Goal: Task Accomplishment & Management: Use online tool/utility

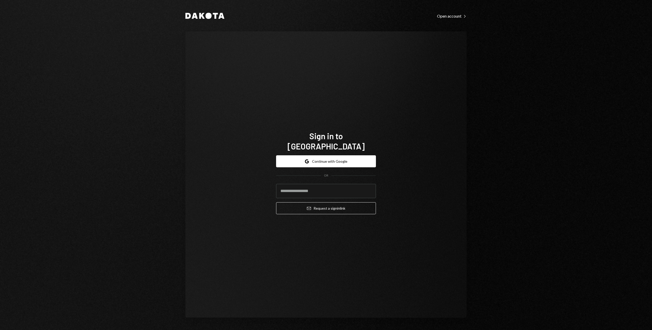
click at [0, 329] on com-1password-button at bounding box center [0, 330] width 0 height 0
type input "**********"
click at [316, 206] on button "Email Request a sign in link" at bounding box center [326, 208] width 100 height 12
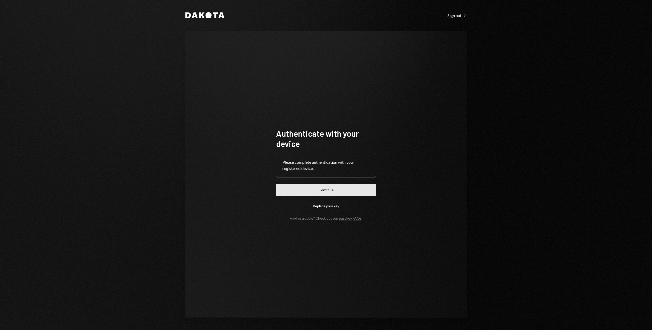
click at [341, 190] on button "Continue" at bounding box center [326, 190] width 100 height 12
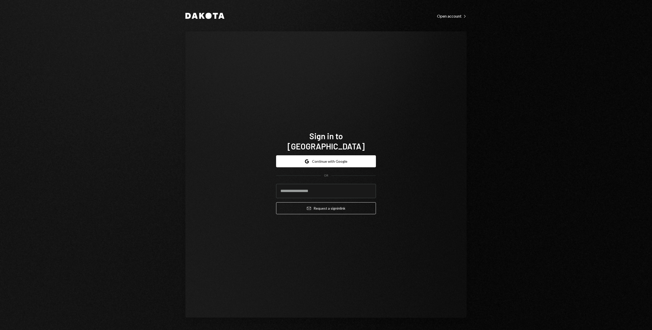
type input "**********"
click at [313, 204] on button "Email Request a sign in link" at bounding box center [326, 208] width 100 height 12
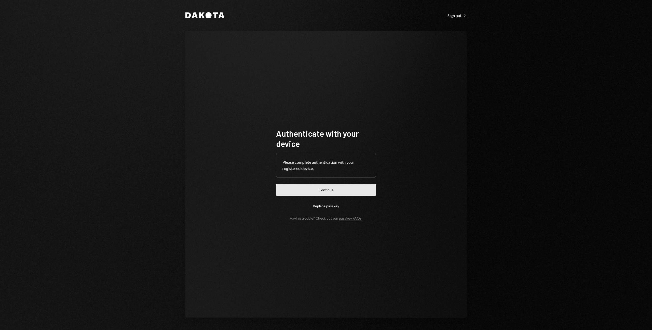
click at [325, 191] on button "Continue" at bounding box center [326, 190] width 100 height 12
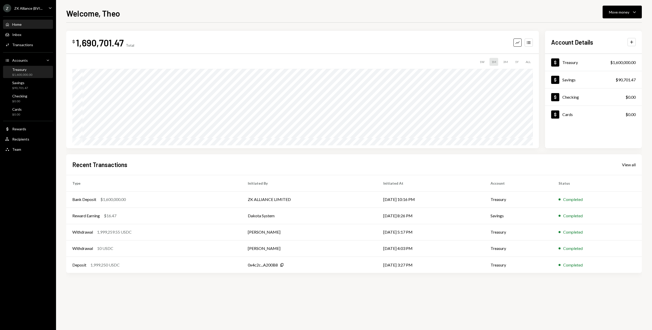
click at [29, 75] on div "$1,600,000.00" at bounding box center [22, 75] width 20 height 4
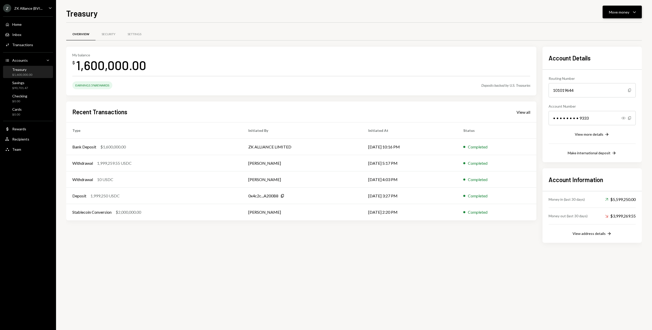
click at [630, 12] on div "Move money Caret Down" at bounding box center [622, 12] width 26 height 6
click at [616, 67] on div "Swap stablecoins" at bounding box center [618, 65] width 37 height 5
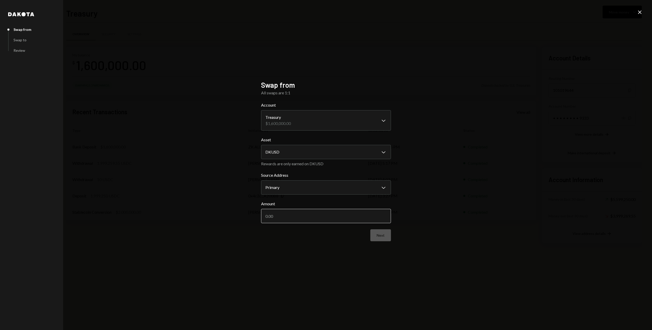
click at [284, 219] on input "Amount" at bounding box center [326, 216] width 130 height 14
click at [199, 170] on div "**********" at bounding box center [326, 165] width 652 height 330
click at [307, 216] on input "Amount" at bounding box center [326, 216] width 130 height 14
type input "1600000"
click at [378, 239] on button "Next" at bounding box center [380, 235] width 21 height 12
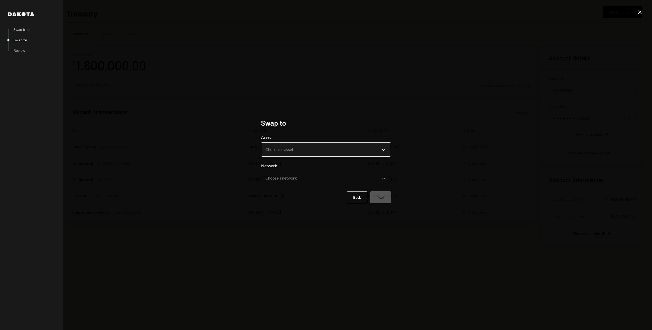
click at [297, 142] on button "Choose an asset Chevron Down" at bounding box center [326, 149] width 130 height 14
select select "****"
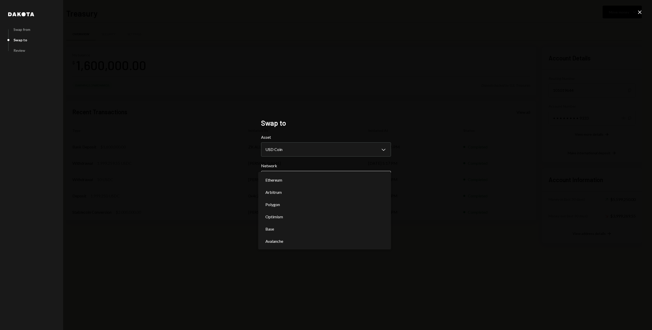
click at [299, 176] on body "Z ZK Alliance (BVI... Caret Down Home Home Inbox Inbox Activities Transactions …" at bounding box center [326, 165] width 652 height 330
select select "**********"
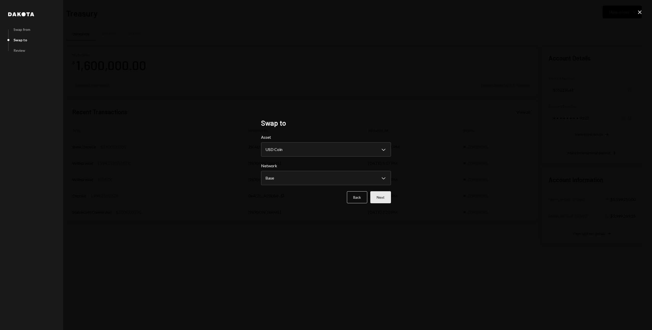
click at [383, 199] on button "Next" at bounding box center [380, 197] width 21 height 12
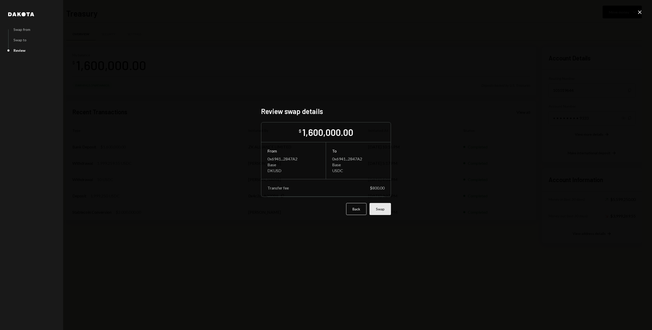
click at [382, 210] on button "Swap" at bounding box center [380, 209] width 21 height 12
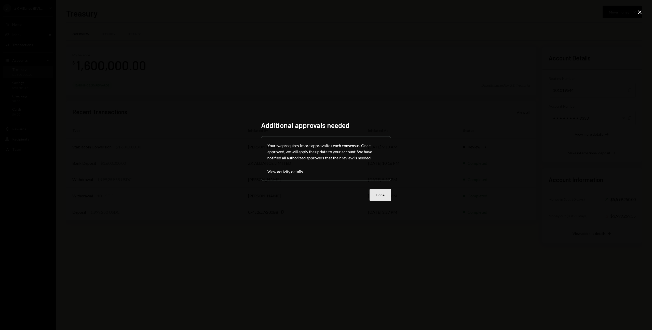
click at [379, 191] on button "Done" at bounding box center [380, 195] width 21 height 12
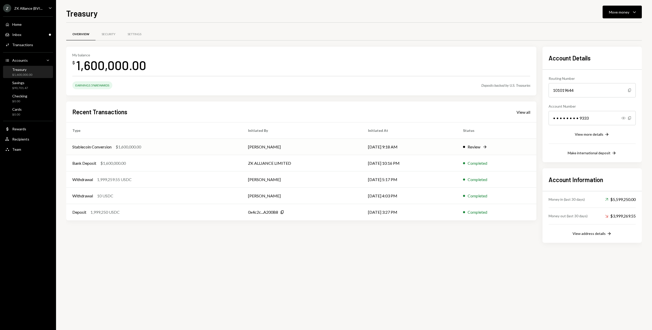
click at [201, 148] on div "Stablecoin Conversion $1,600,000.00" at bounding box center [154, 147] width 164 height 6
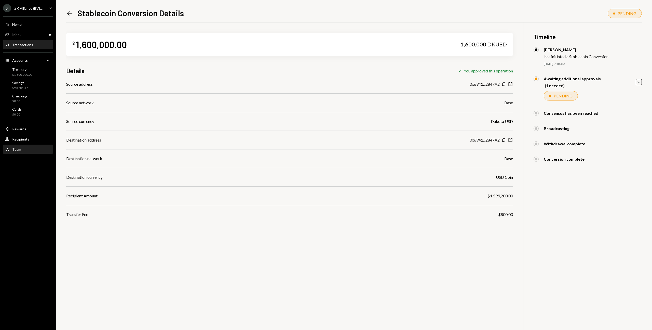
click at [24, 148] on div "Team Team" at bounding box center [28, 149] width 46 height 5
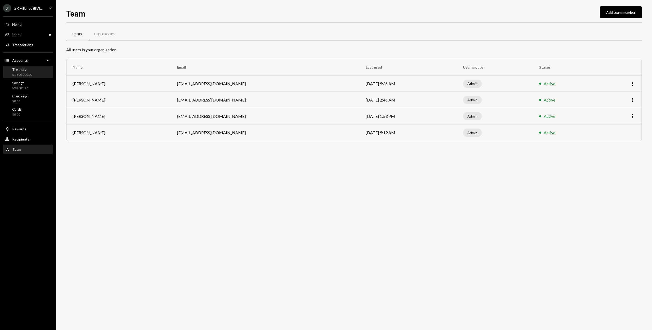
click at [29, 71] on div "Treasury" at bounding box center [22, 69] width 20 height 4
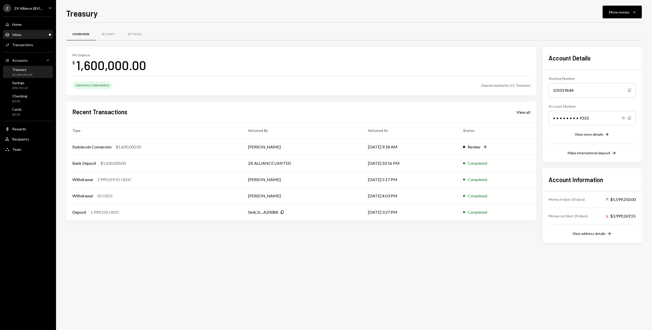
click at [26, 35] on div "Inbox Inbox" at bounding box center [28, 34] width 46 height 5
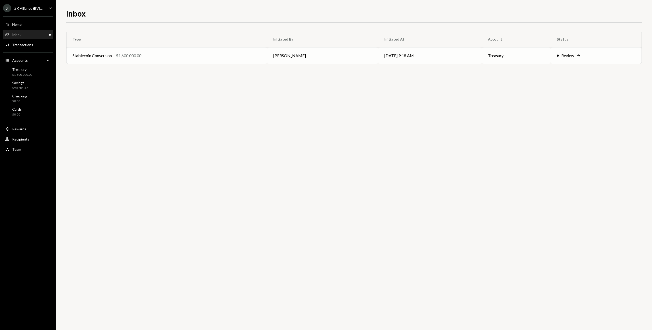
click at [151, 55] on div "Stablecoin Conversion $1,600,000.00" at bounding box center [167, 55] width 188 height 6
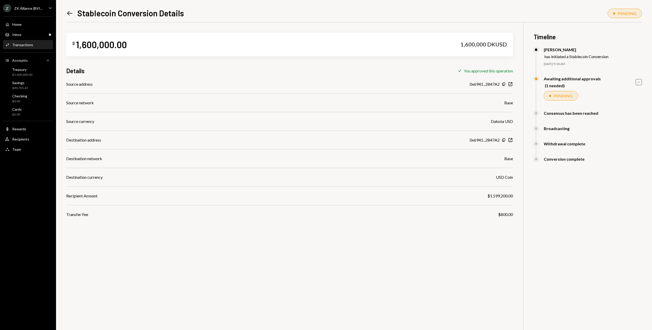
click at [641, 83] on icon "Caret Down" at bounding box center [639, 82] width 6 height 6
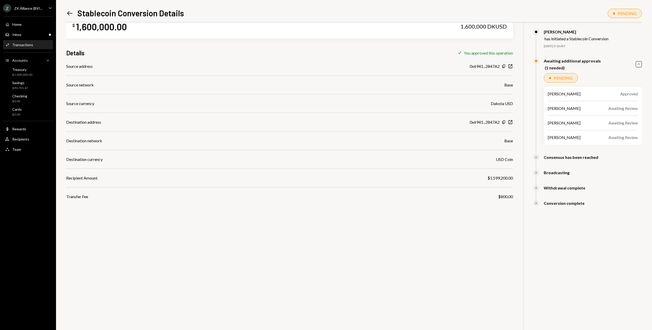
scroll to position [22, 0]
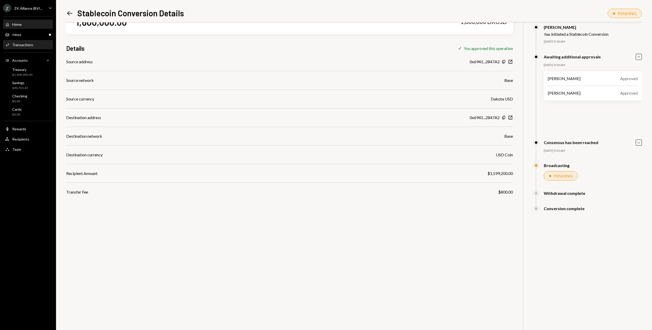
click at [23, 22] on div "Home Home" at bounding box center [28, 24] width 46 height 9
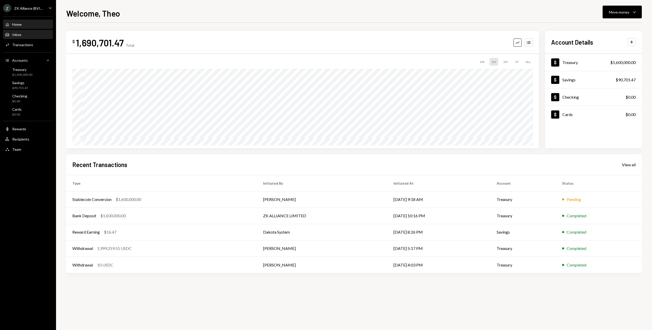
click at [25, 37] on div "Inbox Inbox" at bounding box center [28, 34] width 46 height 9
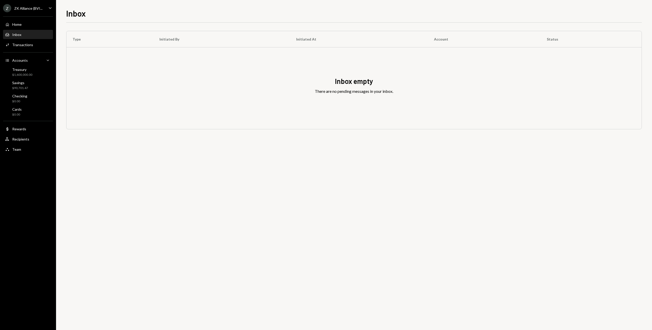
click at [25, 29] on div "Home Home Inbox Inbox Activities Transactions Accounts Accounts Caret Down Trea…" at bounding box center [28, 83] width 56 height 141
click at [24, 27] on div "Home Home" at bounding box center [28, 24] width 46 height 9
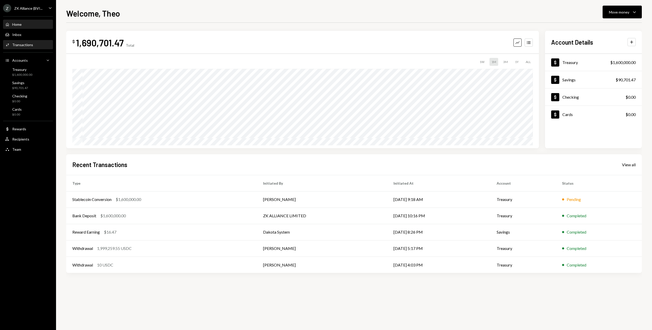
click at [26, 47] on div "Transactions" at bounding box center [22, 45] width 21 height 4
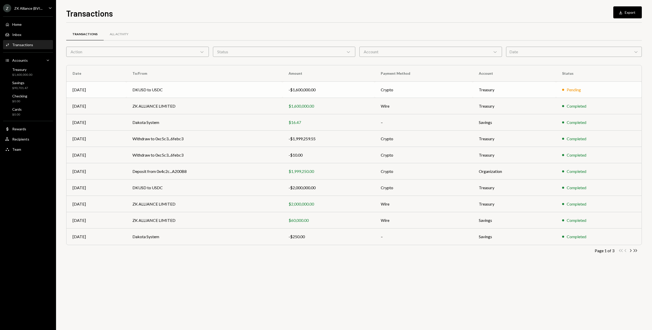
click at [223, 84] on td "DKUSD to USDC" at bounding box center [204, 90] width 156 height 16
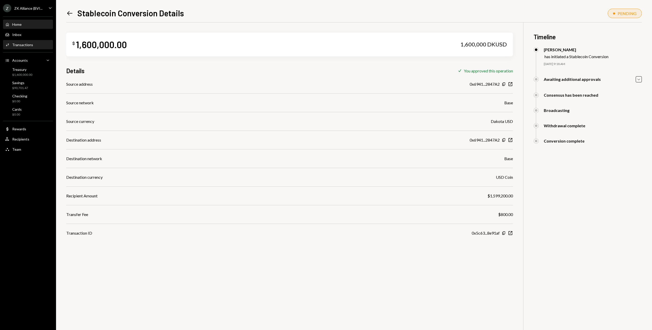
click at [21, 27] on div "Home Home" at bounding box center [28, 24] width 46 height 9
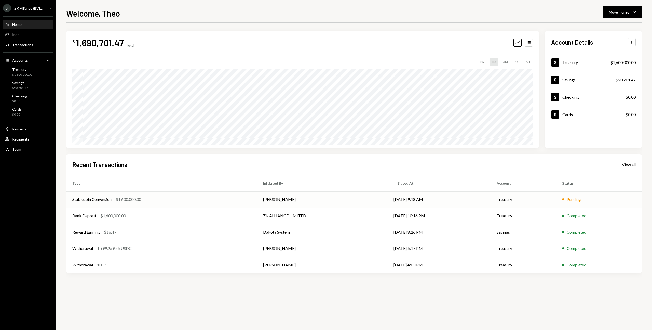
click at [133, 198] on div "$1,600,000.00" at bounding box center [128, 199] width 25 height 6
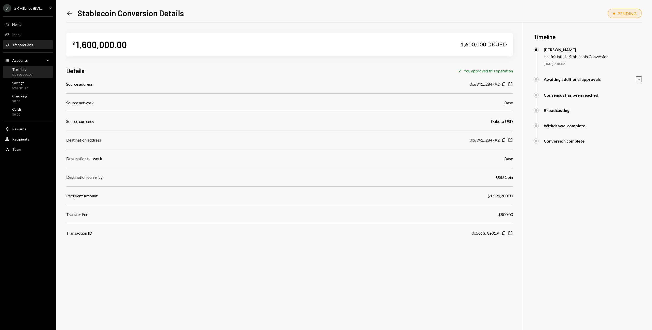
click at [19, 74] on div "$1,600,000.00" at bounding box center [22, 75] width 20 height 4
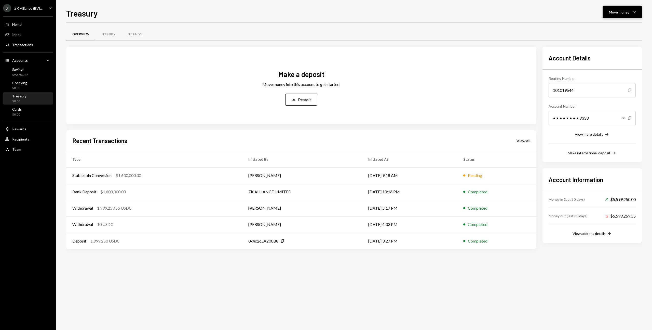
click at [617, 13] on div "Move money" at bounding box center [619, 11] width 20 height 5
click at [617, 15] on div "Move money Caret Down" at bounding box center [622, 12] width 26 height 6
click at [461, 42] on div "Overview Security Settings" at bounding box center [354, 37] width 576 height 19
click at [446, 178] on td "[DATE] 9:18 AM" at bounding box center [409, 175] width 95 height 16
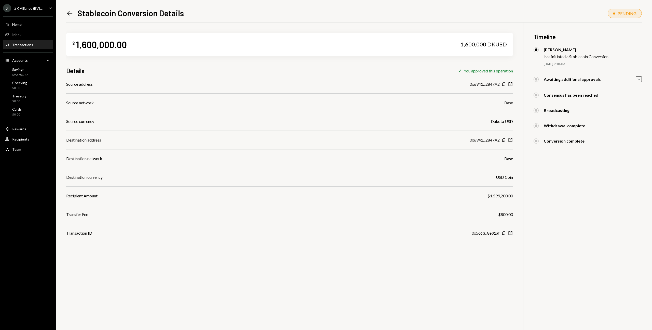
click at [619, 10] on div "PENDING" at bounding box center [625, 13] width 34 height 9
click at [637, 78] on icon "Caret Down" at bounding box center [639, 79] width 6 height 6
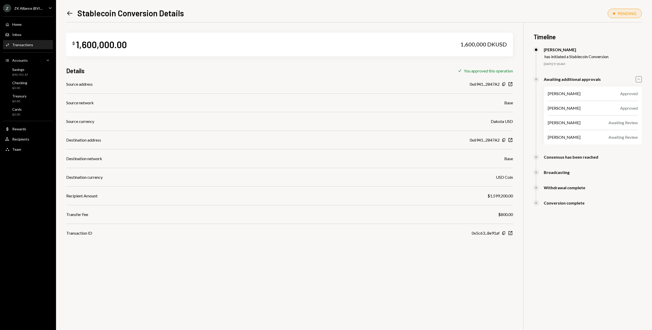
click at [638, 78] on icon "Caret Up" at bounding box center [639, 79] width 6 height 6
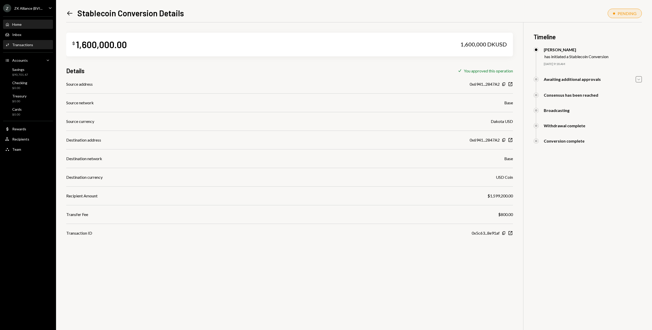
click at [21, 22] on div "Home" at bounding box center [16, 24] width 9 height 4
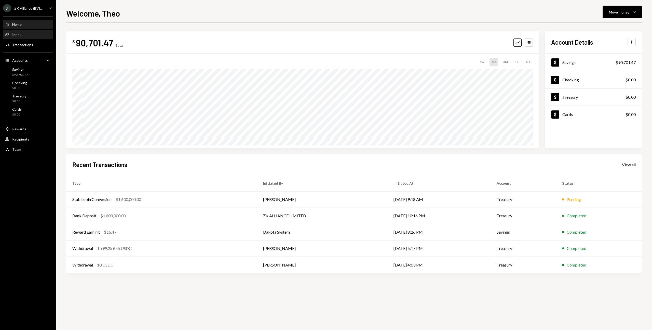
click at [15, 34] on div "Inbox" at bounding box center [16, 34] width 9 height 4
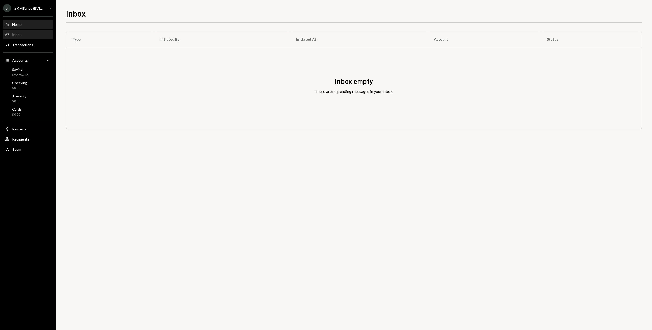
click at [20, 28] on div "Home Home" at bounding box center [28, 24] width 46 height 9
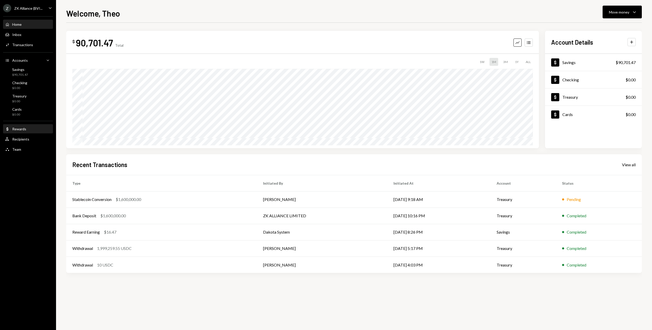
click at [21, 129] on div "Rewards" at bounding box center [19, 129] width 14 height 4
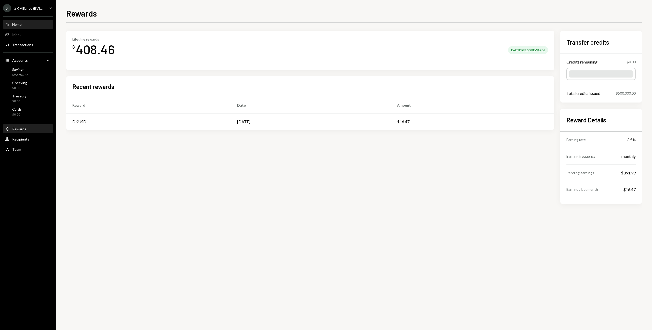
click at [21, 23] on div "Home" at bounding box center [16, 24] width 9 height 4
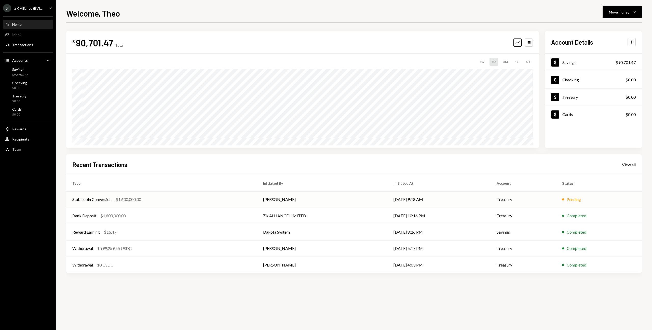
click at [509, 200] on td "Treasury" at bounding box center [523, 199] width 65 height 16
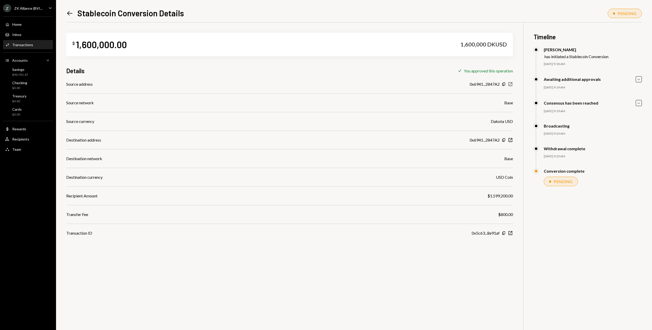
click at [511, 84] on icon "New Window" at bounding box center [510, 84] width 5 height 5
click at [24, 24] on div "Home Home" at bounding box center [28, 24] width 46 height 5
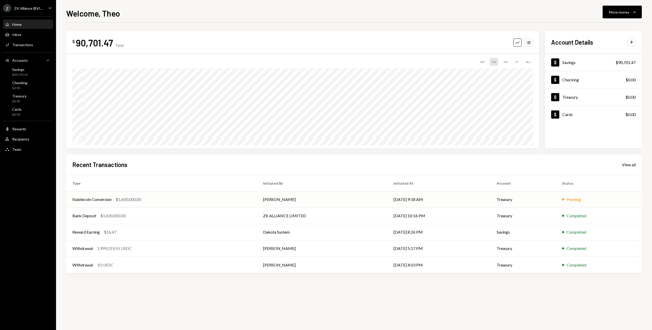
click at [131, 199] on div "$1,600,000.00" at bounding box center [128, 199] width 25 height 6
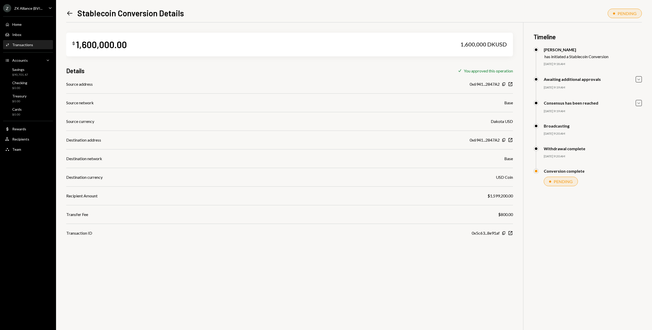
click at [568, 182] on div "PENDING" at bounding box center [563, 181] width 19 height 5
click at [569, 182] on div "PENDING" at bounding box center [563, 181] width 19 height 5
click at [573, 202] on div "$ 1,600,000.00 1,600,000 DKUSD Details Check You approved this operation Source…" at bounding box center [354, 187] width 576 height 330
click at [23, 25] on div "Home Home" at bounding box center [28, 24] width 46 height 5
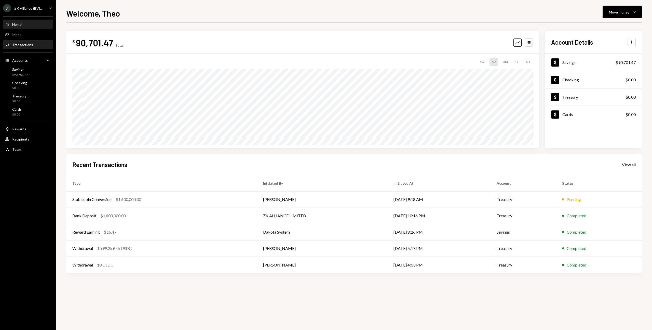
click at [28, 45] on div "Transactions" at bounding box center [22, 45] width 21 height 4
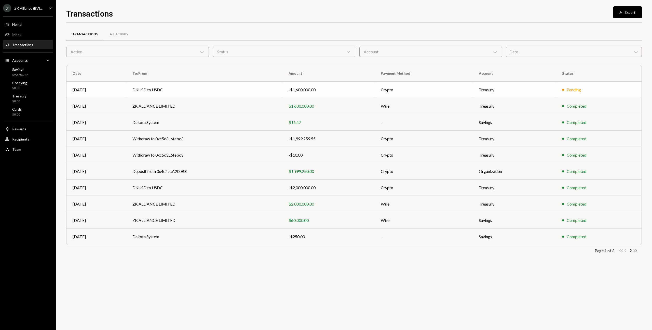
click at [302, 89] on div "-$1,600,000.00" at bounding box center [329, 90] width 80 height 6
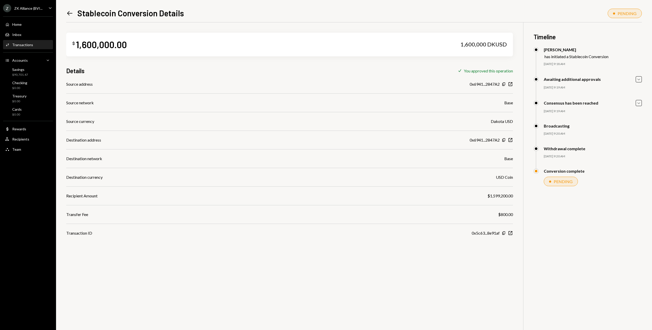
click at [557, 183] on div "PENDING" at bounding box center [563, 181] width 19 height 5
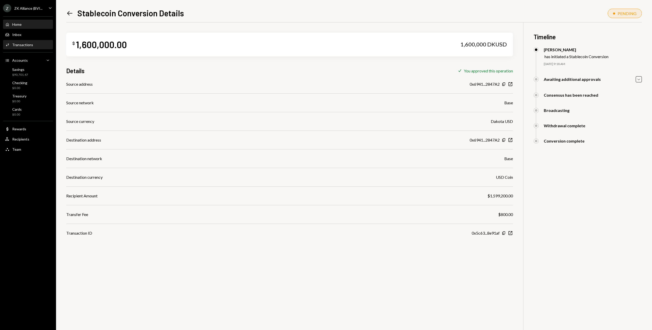
click at [20, 25] on div "Home" at bounding box center [16, 24] width 9 height 4
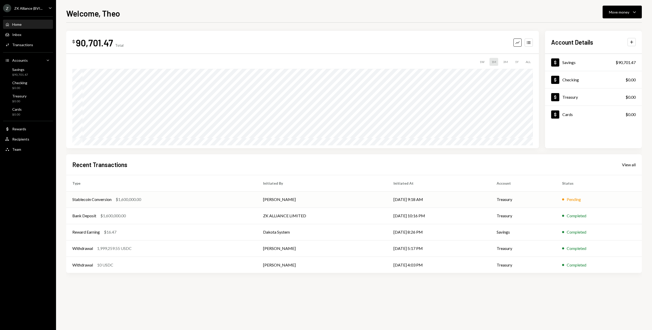
click at [413, 199] on td "[DATE] 9:18 AM" at bounding box center [438, 199] width 103 height 16
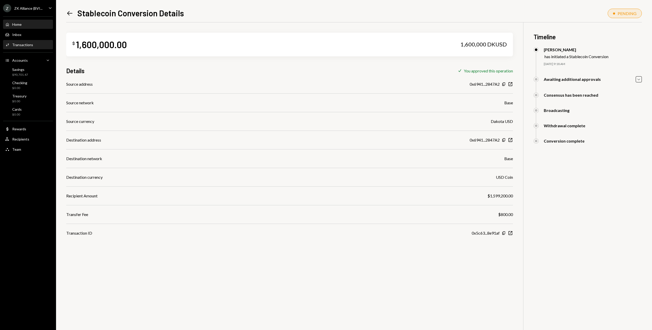
click at [27, 25] on div "Home Home" at bounding box center [28, 24] width 46 height 5
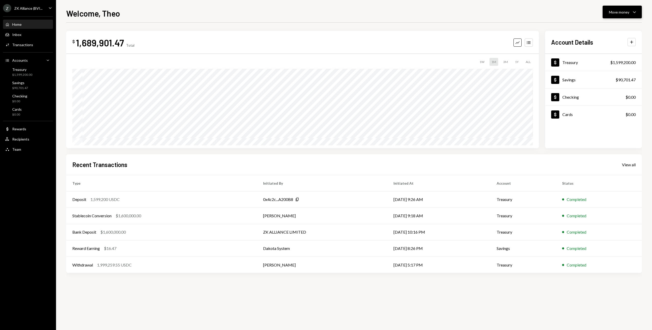
click at [614, 9] on div "Move money" at bounding box center [619, 11] width 20 height 5
click at [613, 27] on div "Send" at bounding box center [618, 27] width 37 height 5
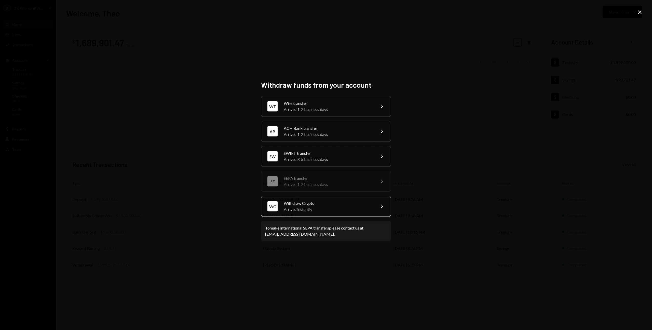
click at [310, 202] on div "Withdraw Crypto" at bounding box center [328, 203] width 89 height 6
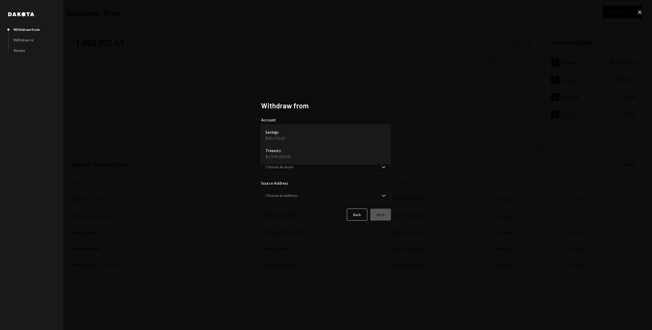
click at [298, 135] on body "**********" at bounding box center [326, 165] width 652 height 330
select select "**********"
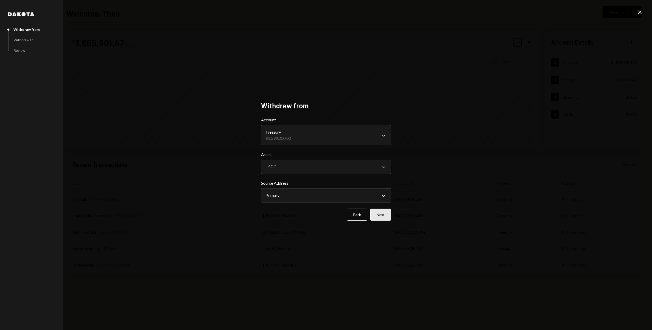
click at [383, 214] on button "Next" at bounding box center [380, 214] width 21 height 12
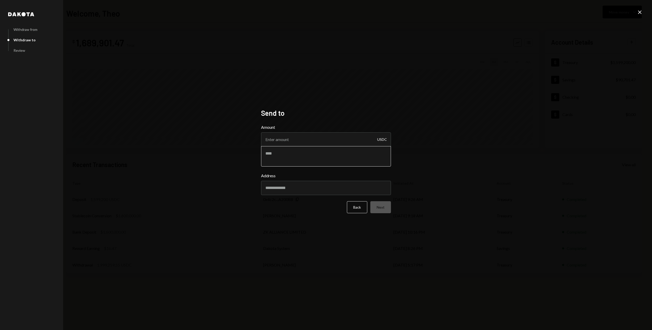
click at [281, 148] on textarea at bounding box center [326, 156] width 130 height 20
click at [284, 141] on input "Amount" at bounding box center [326, 139] width 130 height 14
type input "1599200"
click at [286, 153] on textarea at bounding box center [326, 156] width 130 height 20
type textarea "**********"
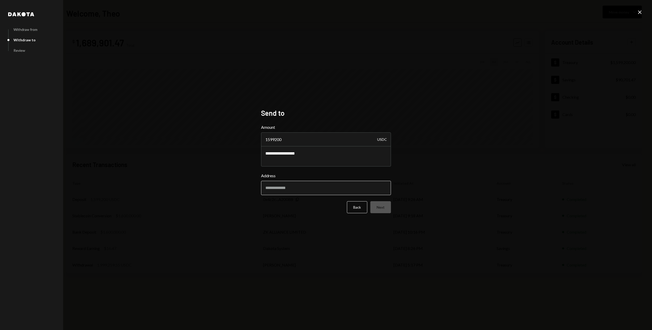
click at [287, 185] on input "Address" at bounding box center [326, 188] width 130 height 14
paste input "**********"
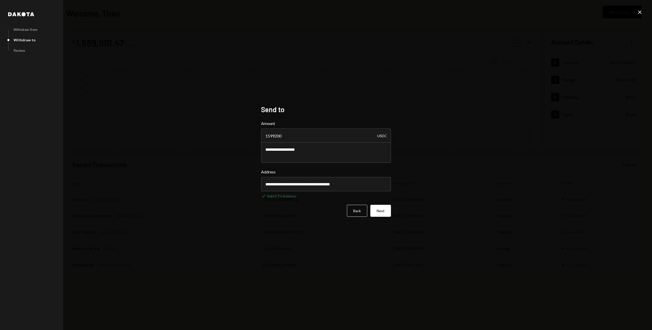
type input "**********"
click at [382, 209] on button "Next" at bounding box center [380, 211] width 21 height 12
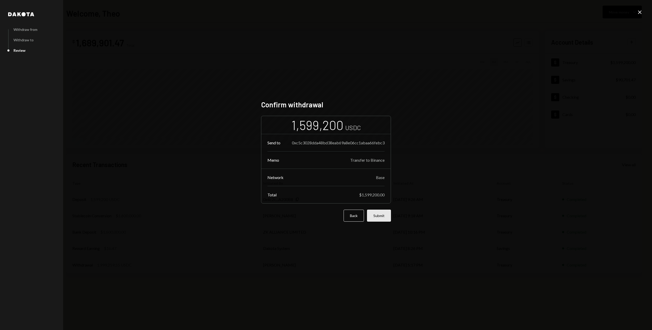
click at [379, 216] on button "Submit" at bounding box center [379, 215] width 24 height 12
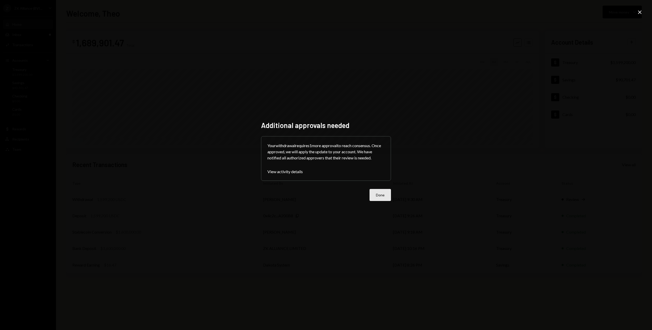
click at [381, 195] on button "Done" at bounding box center [380, 195] width 21 height 12
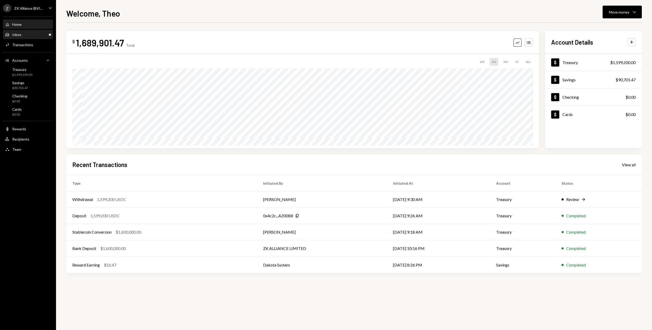
click at [19, 35] on div "Inbox" at bounding box center [16, 34] width 9 height 4
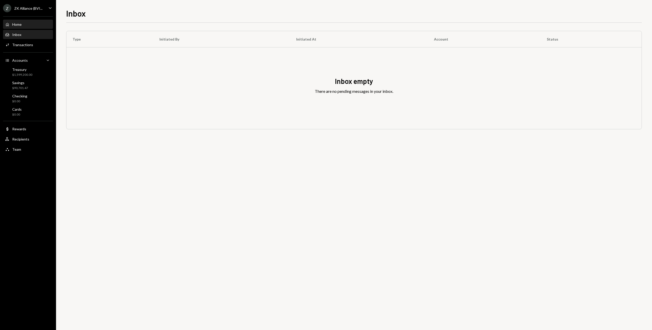
click at [22, 25] on div "Home Home" at bounding box center [28, 24] width 46 height 5
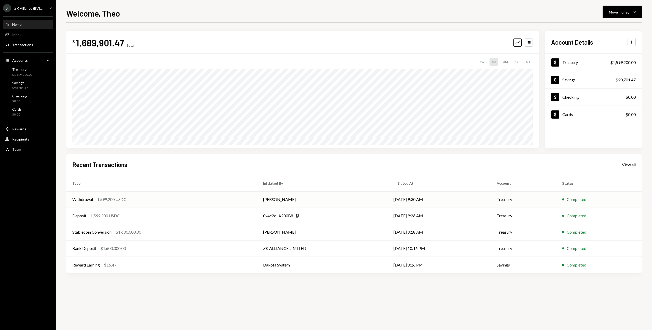
click at [140, 197] on div "Withdrawal 1,599,200 USDC" at bounding box center [161, 199] width 179 height 6
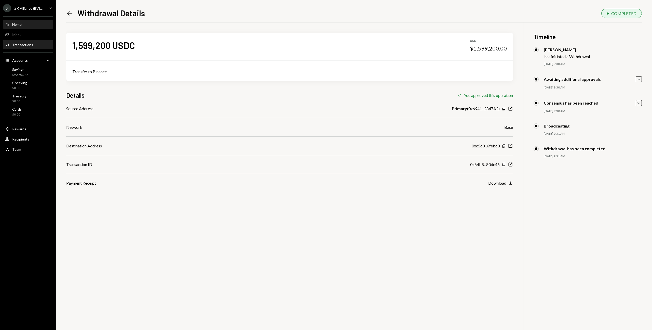
click at [20, 23] on div "Home" at bounding box center [16, 24] width 9 height 4
